Goal: Communication & Community: Participate in discussion

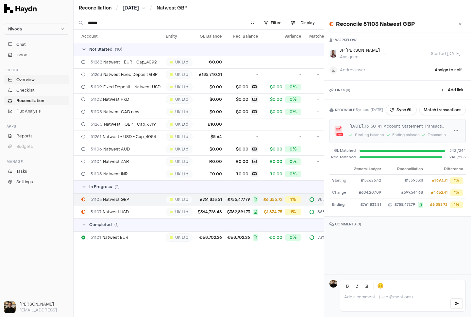
click at [23, 79] on span "Overview" at bounding box center [25, 80] width 18 height 6
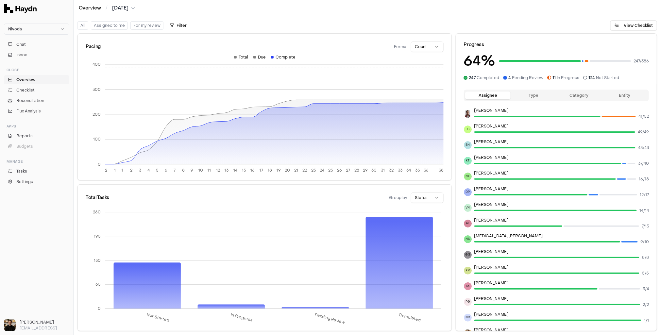
click at [470, 93] on button "Type" at bounding box center [533, 95] width 46 height 8
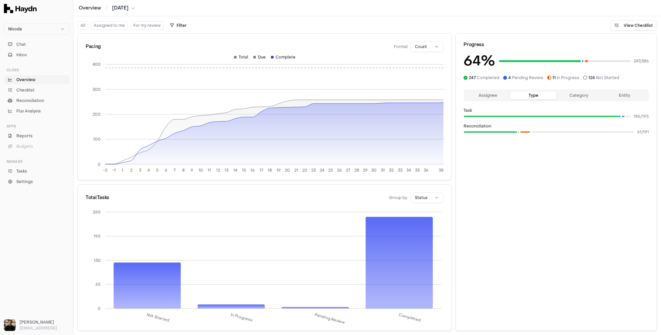
click at [470, 93] on button "Category" at bounding box center [579, 95] width 46 height 8
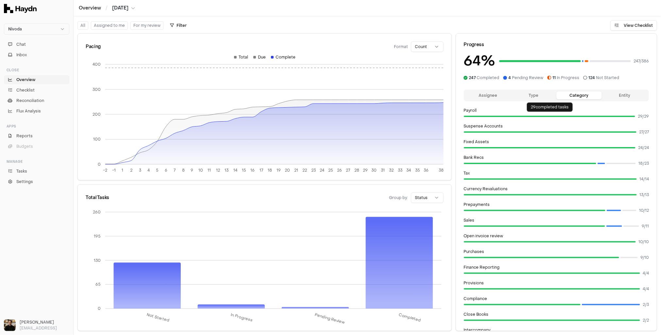
click at [470, 97] on button "Entity" at bounding box center [624, 95] width 46 height 8
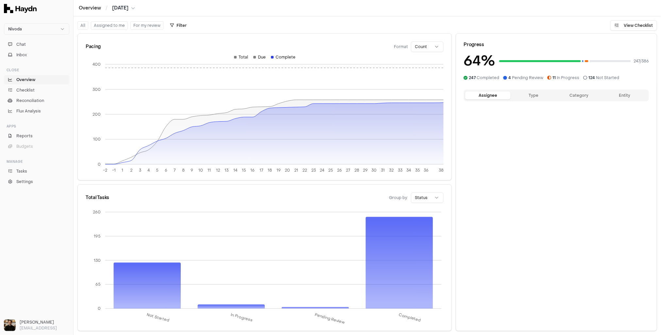
click at [470, 98] on button "Assignee" at bounding box center [488, 95] width 46 height 8
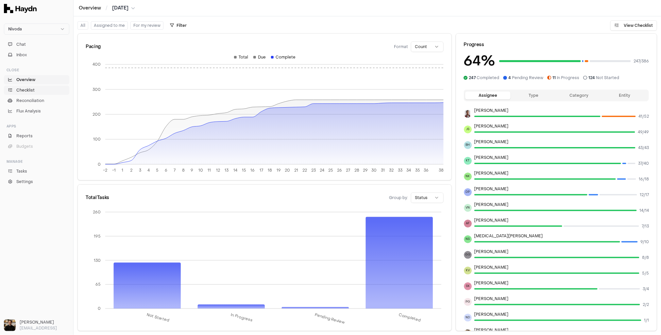
click at [22, 88] on span "Checklist" at bounding box center [25, 90] width 18 height 6
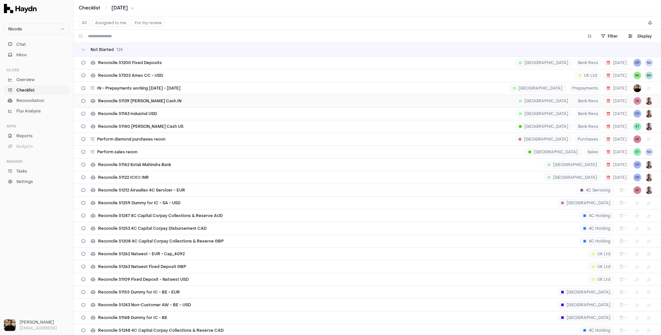
click at [138, 103] on div "Reconcile 51139 [PERSON_NAME] Cash IN [GEOGRAPHIC_DATA] Bank Recs [DATE] SK" at bounding box center [366, 101] width 571 height 12
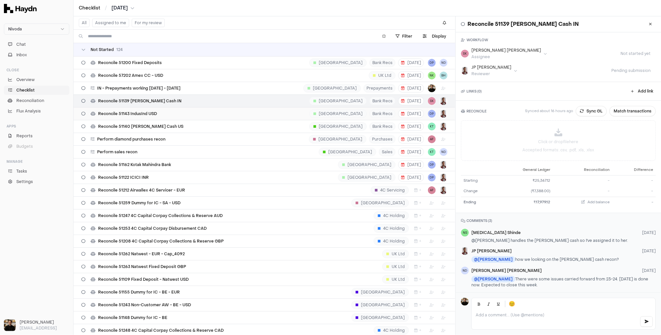
click at [148, 111] on span "Reconcile 51143 IndusInd USD" at bounding box center [127, 113] width 59 height 5
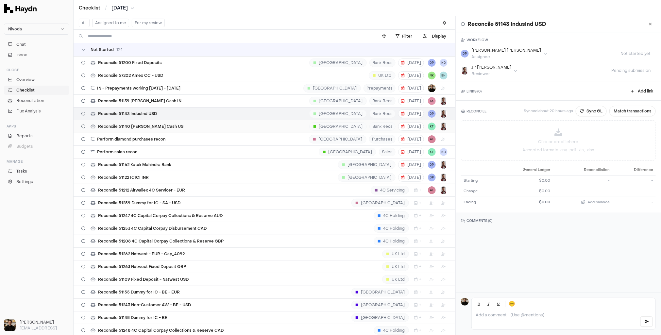
click at [142, 124] on span "Reconcile 51140 [PERSON_NAME] Cash US" at bounding box center [140, 126] width 85 height 5
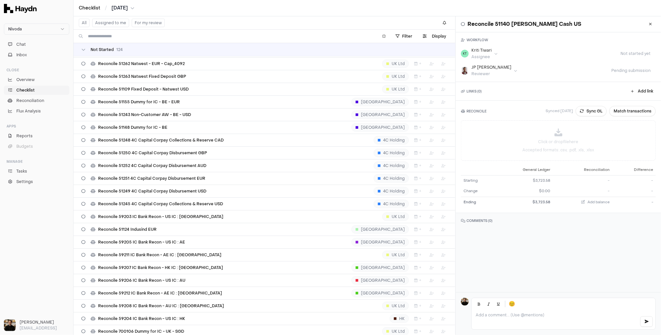
scroll to position [298, 0]
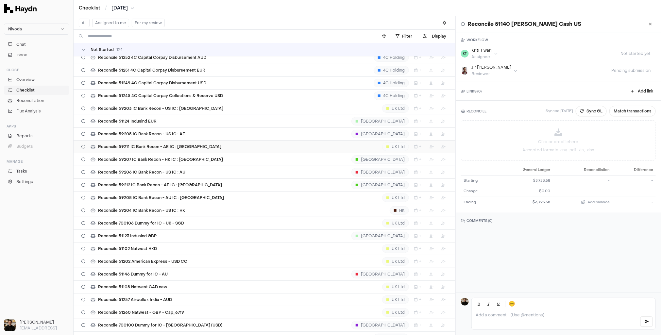
click at [158, 144] on span "Reconcile 59211 IC Bank Recon - AE IC : [GEOGRAPHIC_DATA]" at bounding box center [159, 146] width 123 height 5
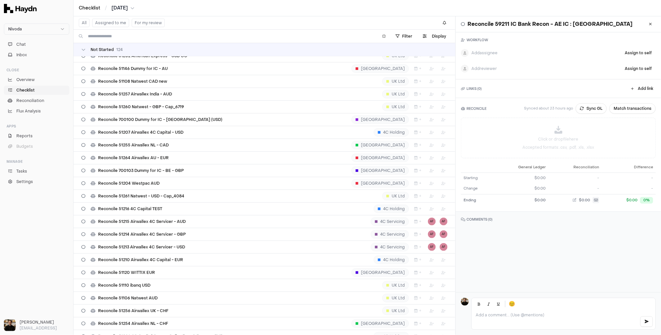
scroll to position [636, 0]
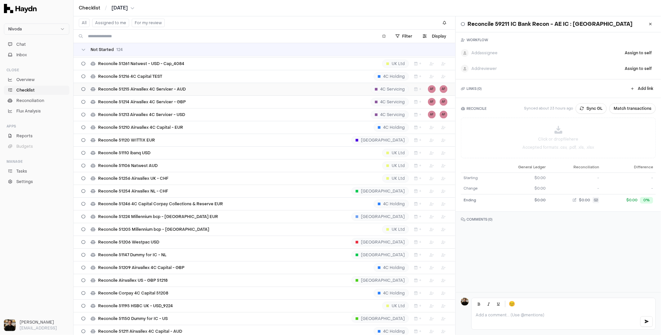
click at [161, 87] on div "Reconcile 51215 Airwallex 4C Servicer - AUD 4C Servicing + AF AF" at bounding box center [264, 89] width 366 height 12
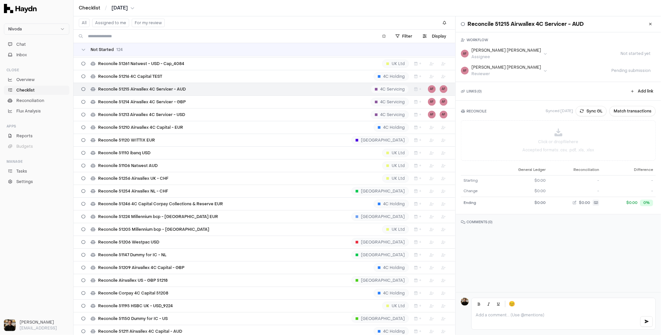
click at [119, 46] on td "Not Started 124" at bounding box center [265, 49] width 382 height 13
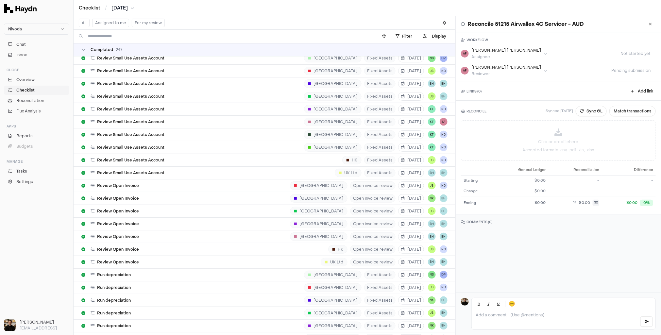
scroll to position [438, 0]
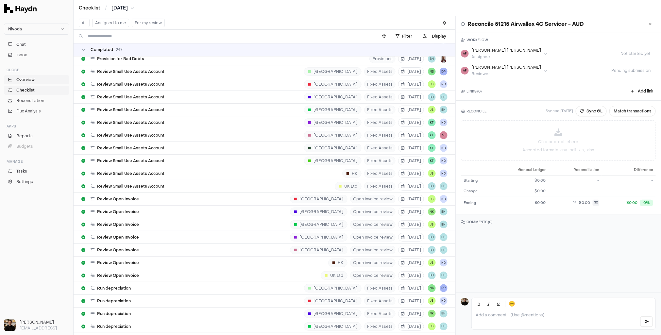
click at [49, 81] on link "Overview" at bounding box center [36, 79] width 65 height 9
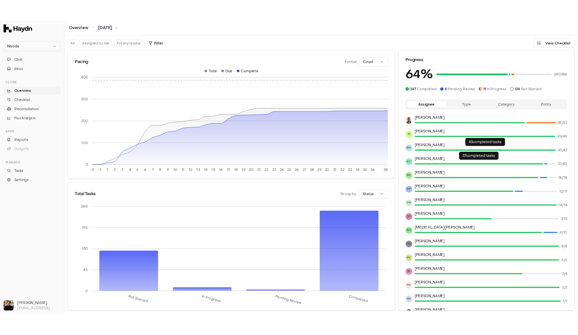
scroll to position [31, 0]
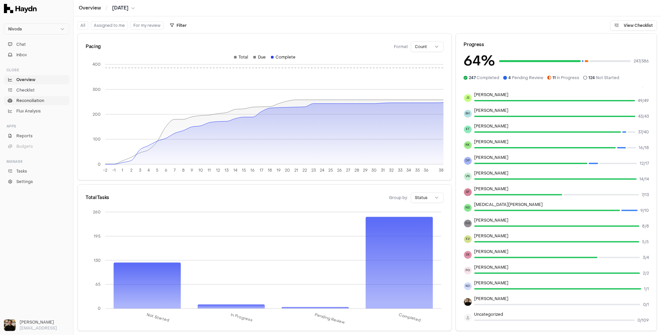
click at [37, 101] on span "Reconciliation" at bounding box center [30, 101] width 28 height 6
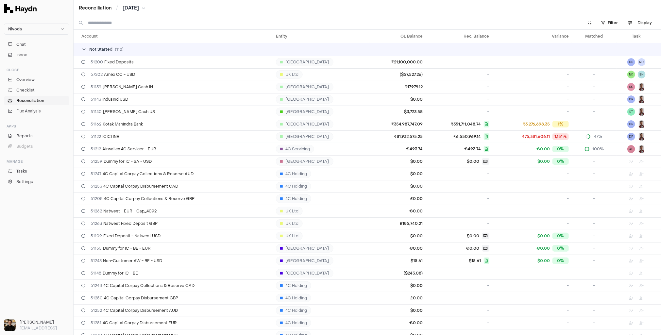
click at [175, 29] on input at bounding box center [331, 22] width 487 height 13
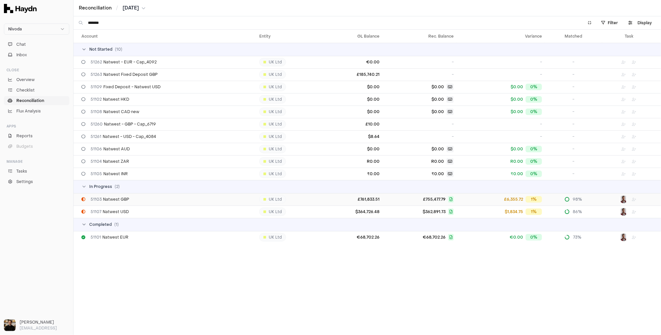
type input "*******"
click at [129, 197] on div "51103 Natwest GBP" at bounding box center [167, 199] width 172 height 5
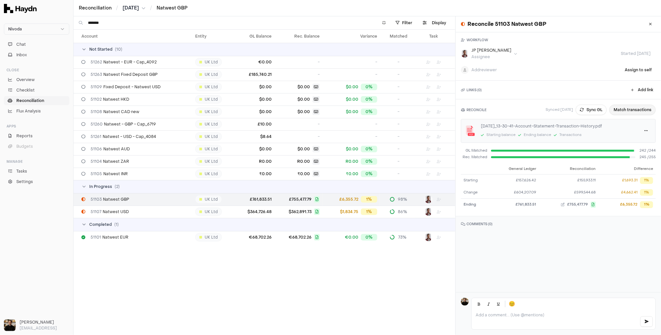
click at [470, 107] on button "Match transactions" at bounding box center [632, 110] width 46 height 10
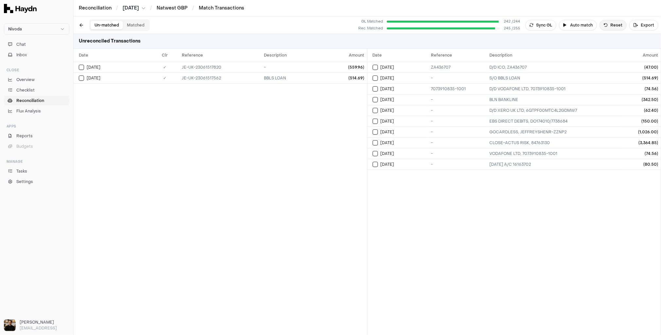
click at [470, 22] on button "Reset" at bounding box center [612, 25] width 27 height 10
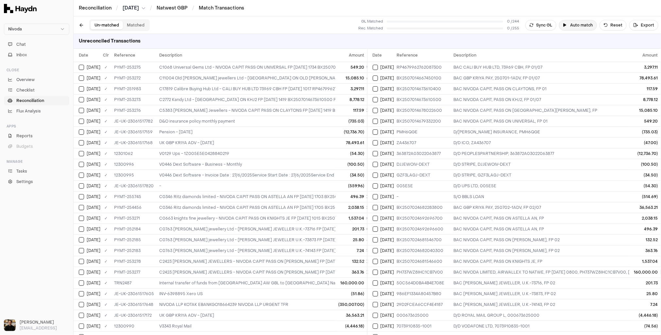
click at [470, 25] on button "Auto match" at bounding box center [578, 25] width 38 height 10
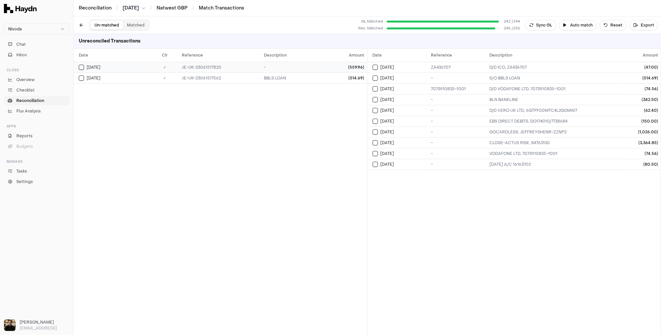
click at [273, 65] on div "-" at bounding box center [290, 67] width 52 height 5
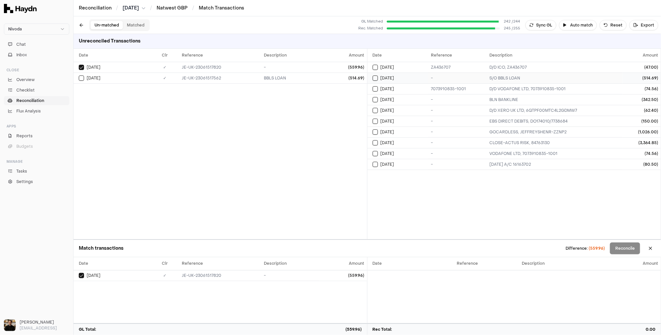
click at [430, 75] on td "-" at bounding box center [457, 78] width 59 height 11
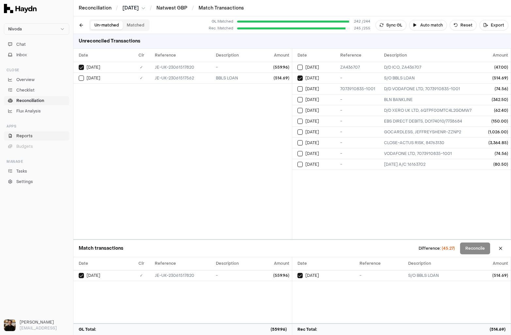
click at [18, 137] on span "Reports" at bounding box center [24, 136] width 16 height 6
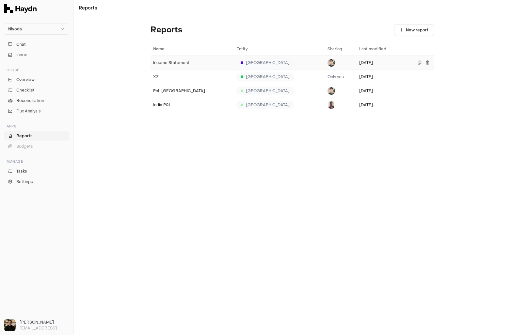
click at [182, 66] on td "Income Statement" at bounding box center [192, 63] width 83 height 14
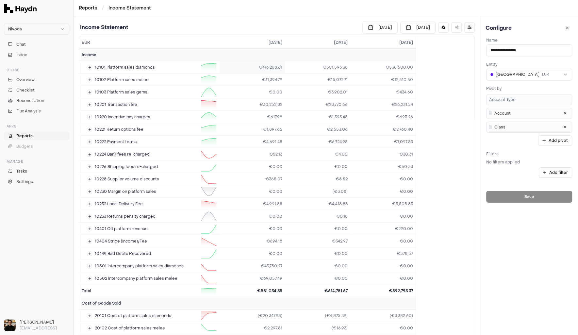
click at [269, 67] on td "€413,268.61" at bounding box center [252, 67] width 65 height 12
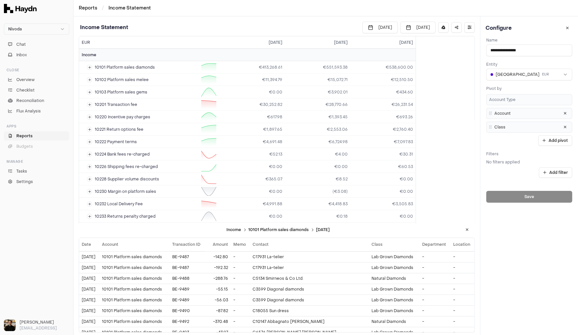
scroll to position [45, 0]
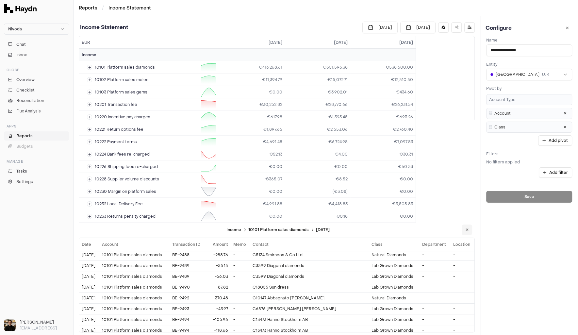
click at [468, 231] on icon at bounding box center [467, 230] width 3 height 4
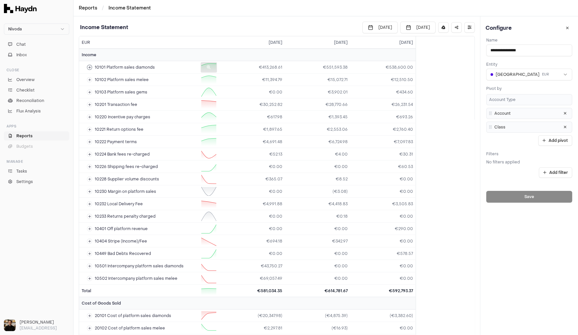
click at [204, 67] on div at bounding box center [209, 67] width 16 height 10
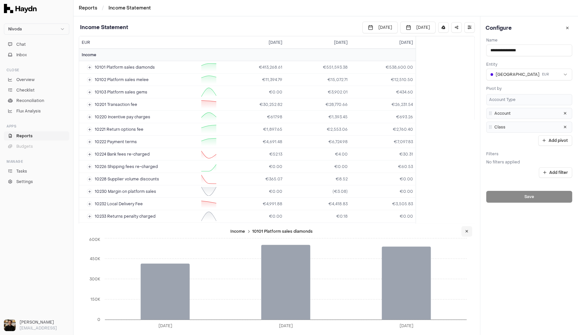
click at [466, 228] on button at bounding box center [466, 231] width 11 height 10
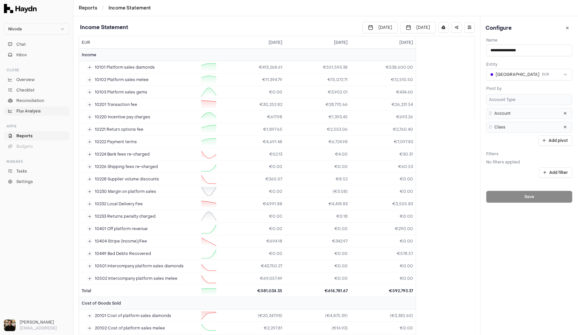
click at [32, 111] on span "Flux Analysis" at bounding box center [28, 111] width 25 height 6
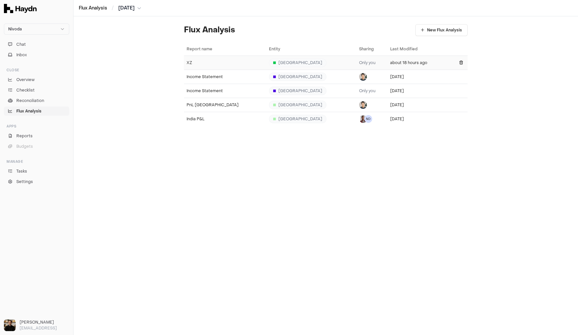
click at [198, 62] on div "XZ" at bounding box center [225, 62] width 77 height 5
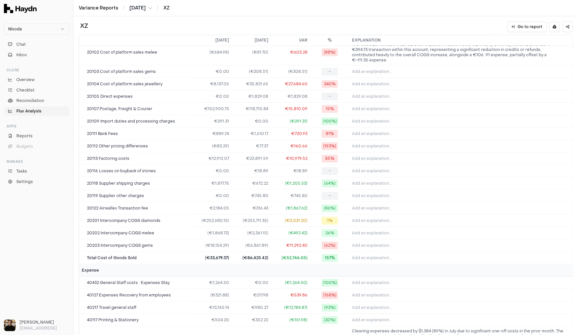
scroll to position [317, 0]
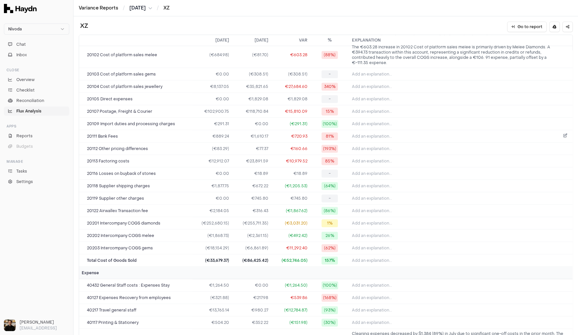
click at [370, 134] on span "Add an explanation..." at bounding box center [372, 136] width 40 height 5
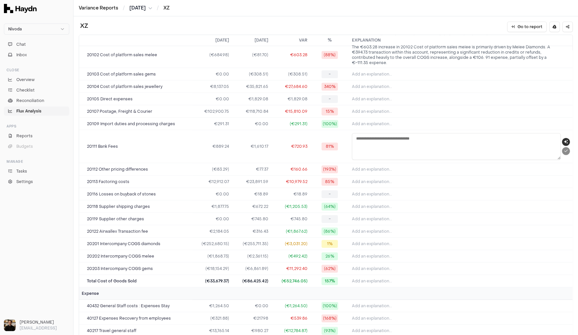
click at [470, 138] on button "button" at bounding box center [566, 142] width 8 height 8
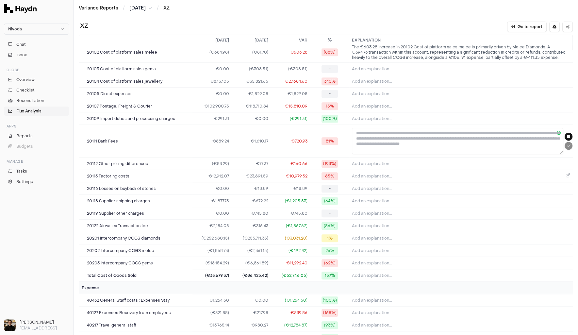
type textarea "**********"
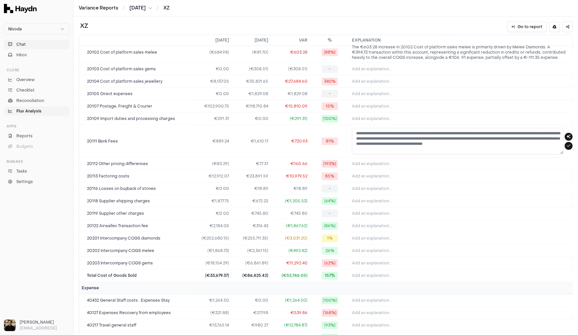
click at [27, 40] on button "Chat" at bounding box center [36, 44] width 65 height 9
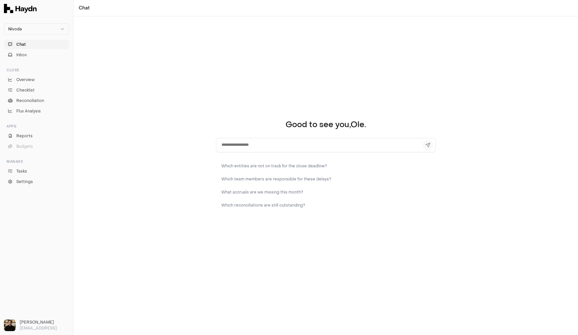
click at [247, 142] on textarea at bounding box center [326, 145] width 220 height 14
type textarea "**********"
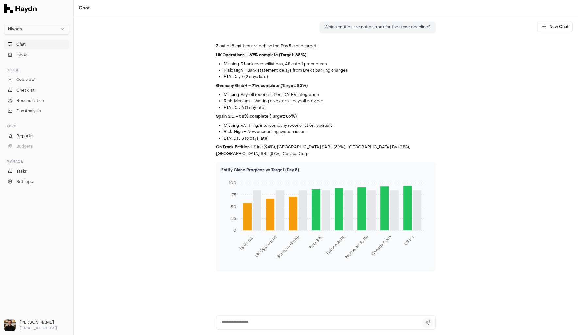
click at [234, 316] on textarea at bounding box center [326, 322] width 220 height 14
type textarea "**********"
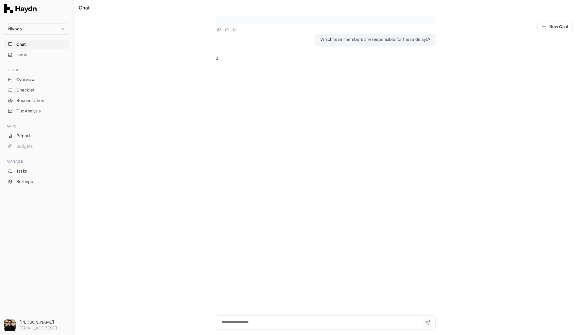
scroll to position [247, 0]
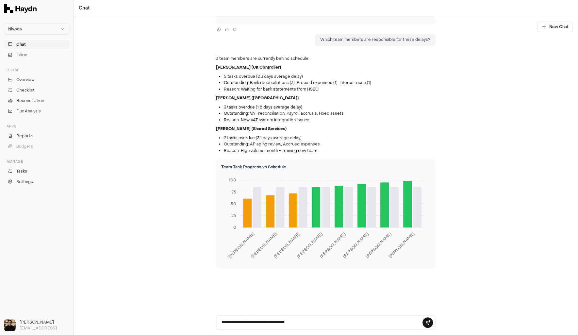
type textarea "**********"
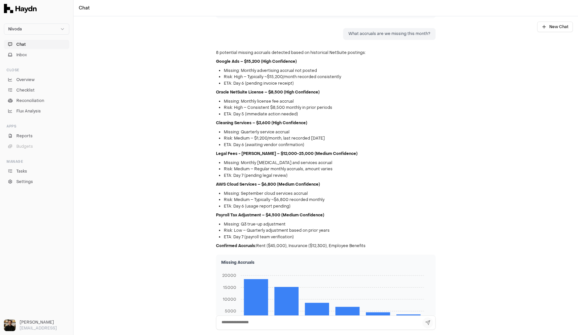
scroll to position [497, 0]
drag, startPoint x: 223, startPoint y: 87, endPoint x: 271, endPoint y: 88, distance: 48.0
click at [271, 90] on strong "Oracle NetSuite License – $8,500 (High Confidence)" at bounding box center [268, 92] width 104 height 5
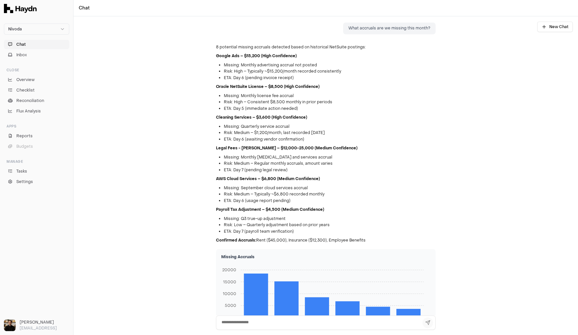
scroll to position [810, 0]
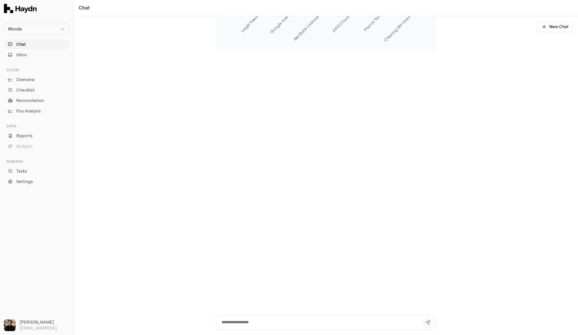
click at [246, 316] on textarea at bounding box center [326, 322] width 220 height 14
type textarea "**********"
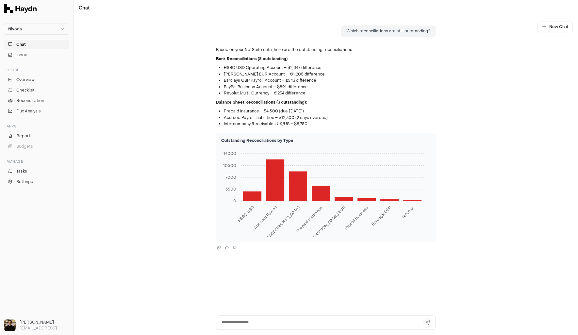
scroll to position [857, 0]
